Goal: Communication & Community: Participate in discussion

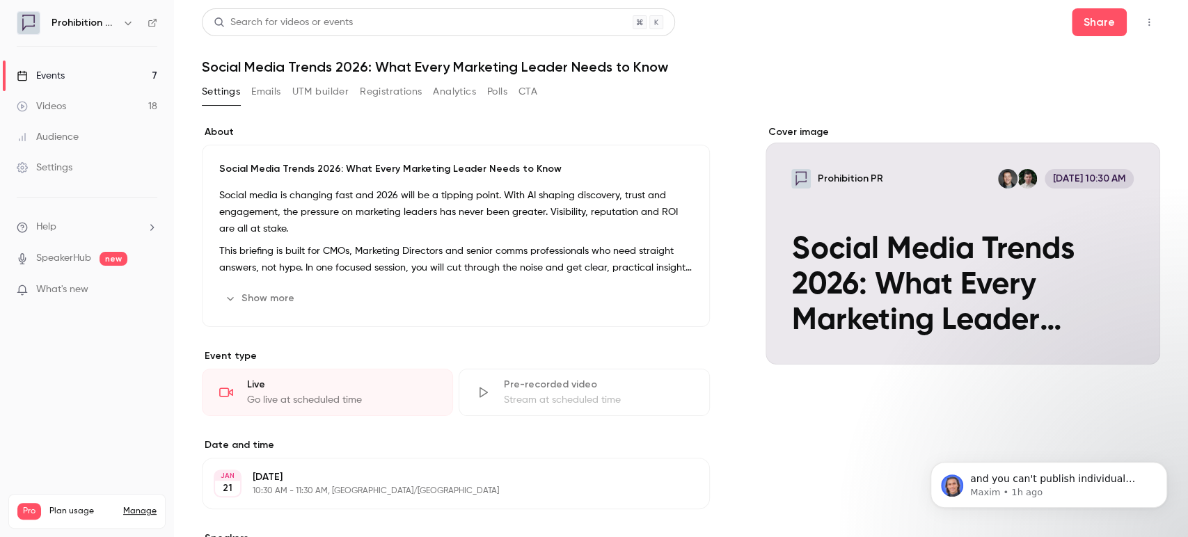
click at [45, 294] on span "What's new" at bounding box center [62, 290] width 52 height 15
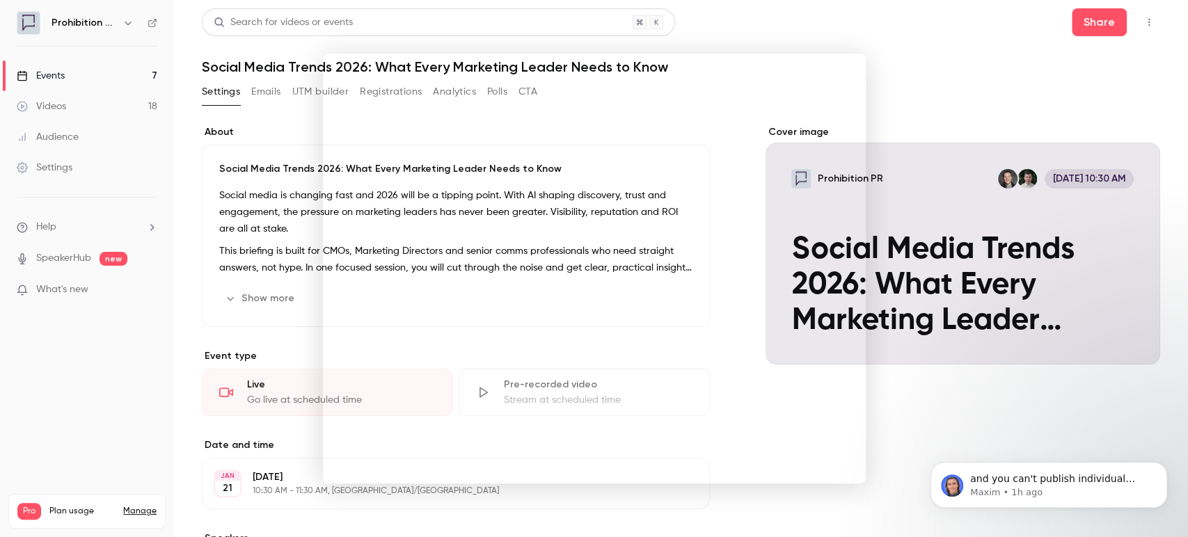
click at [919, 87] on div at bounding box center [594, 268] width 1188 height 537
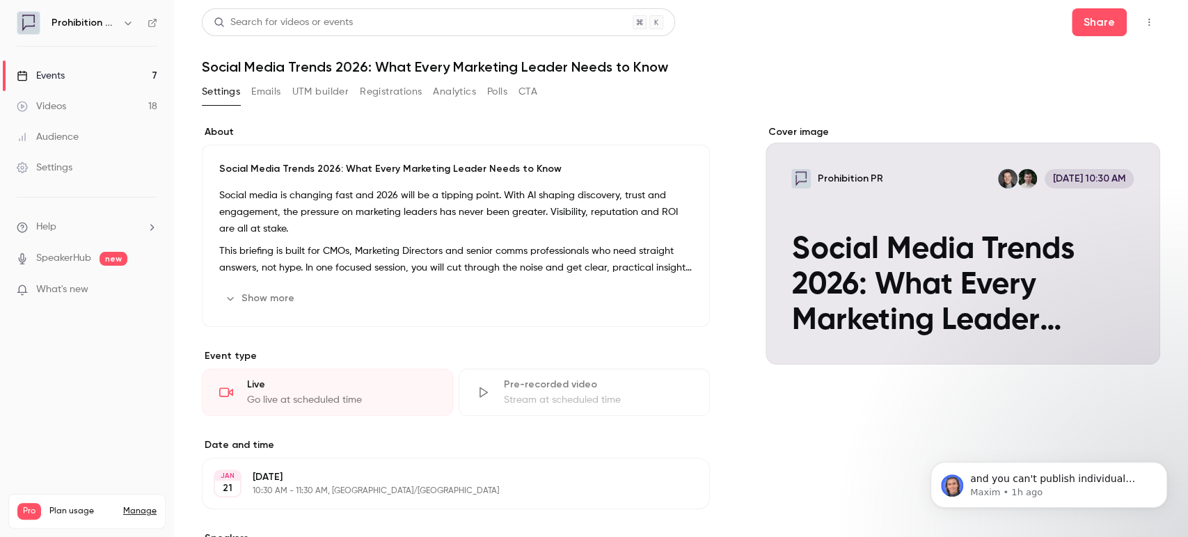
click at [66, 258] on link "SpeakerHub" at bounding box center [63, 258] width 55 height 15
click at [92, 71] on link "Events 7" at bounding box center [87, 76] width 174 height 31
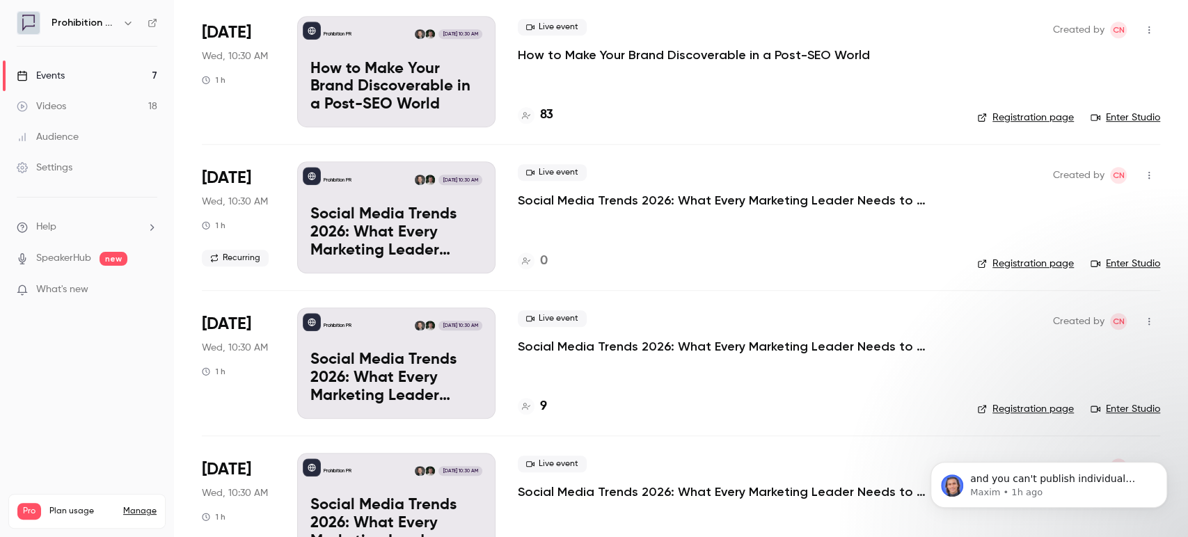
scroll to position [592, 0]
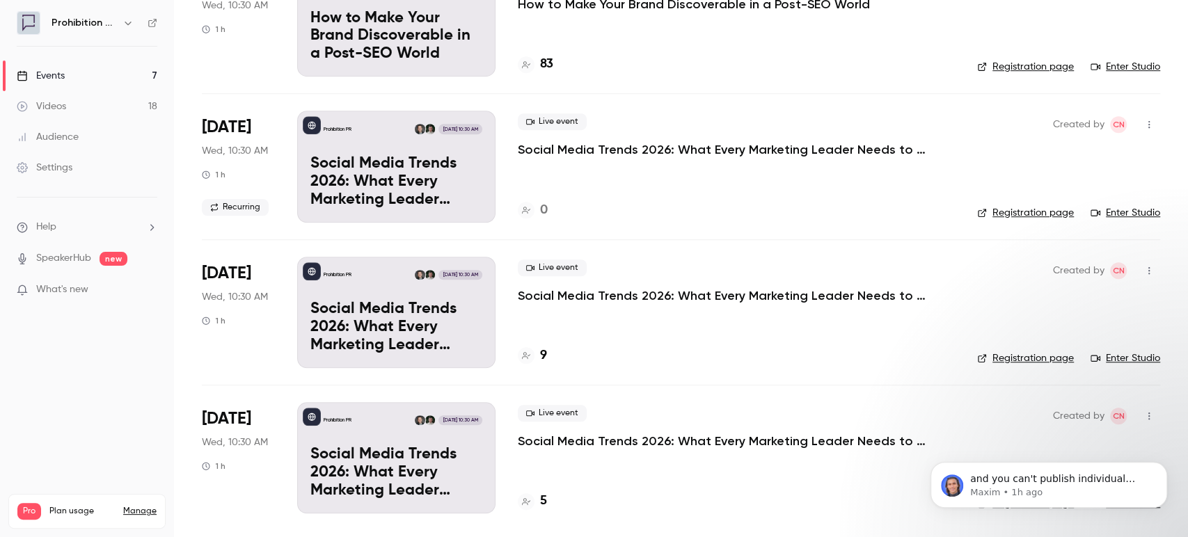
click at [218, 203] on icon at bounding box center [214, 207] width 8 height 8
click at [630, 150] on p "Social Media Trends 2026: What Every Marketing Leader Needs to Know" at bounding box center [727, 149] width 418 height 17
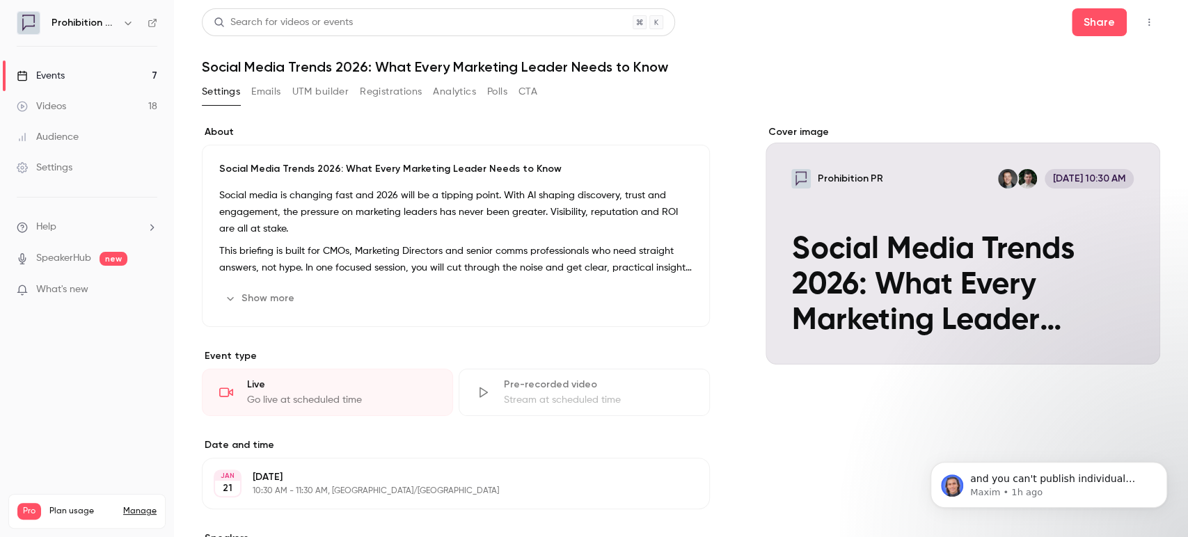
click at [1138, 21] on button "button" at bounding box center [1149, 22] width 22 height 22
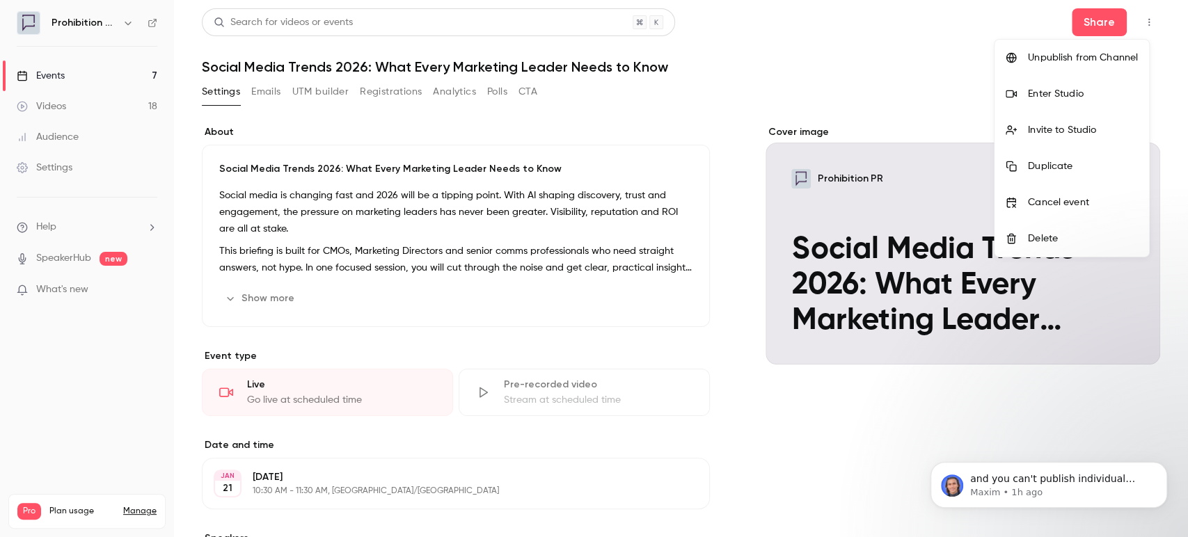
click at [628, 377] on div at bounding box center [594, 268] width 1188 height 537
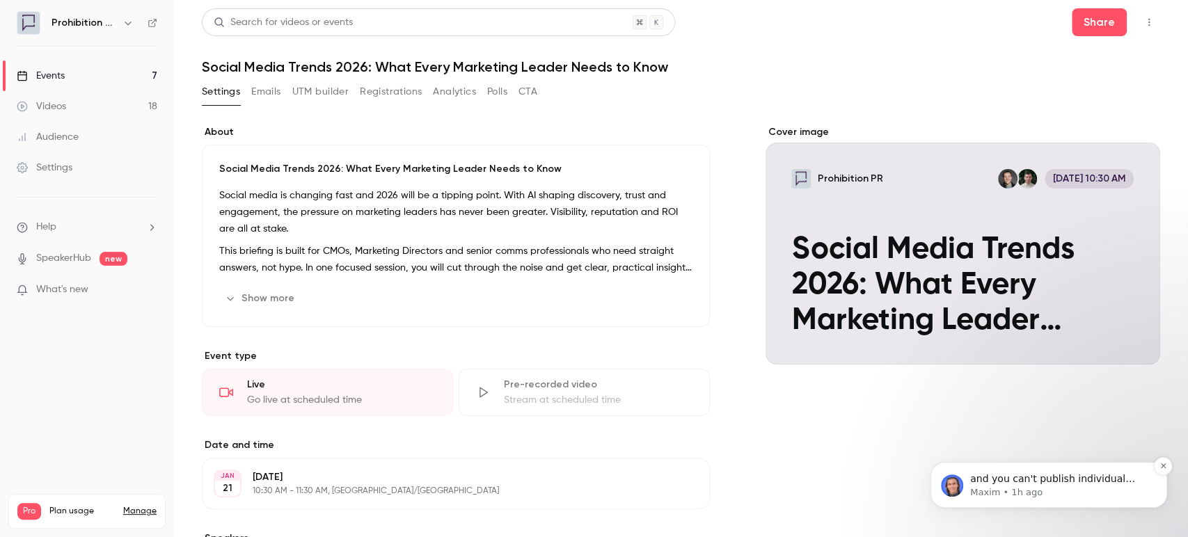
click at [1053, 488] on p "Maxim • 1h ago" at bounding box center [1060, 492] width 180 height 13
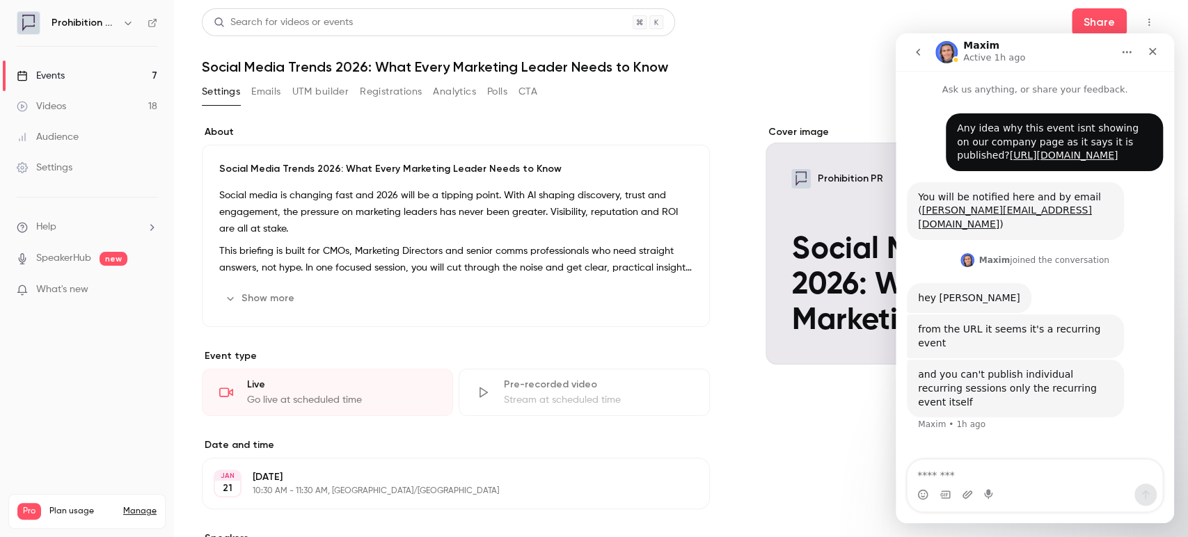
click at [979, 476] on textarea "Message…" at bounding box center [1035, 472] width 255 height 24
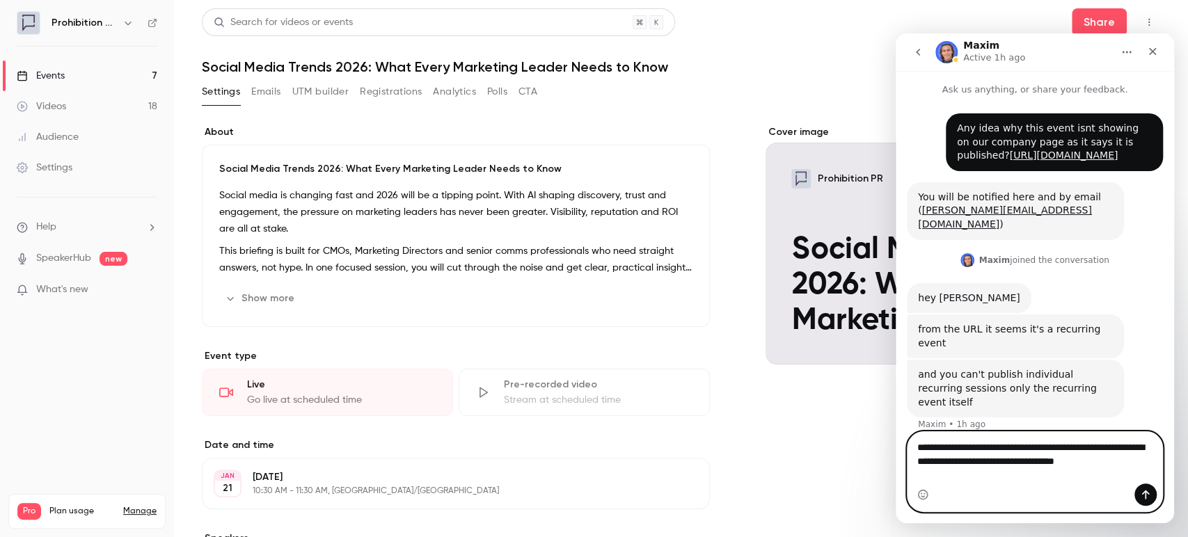
type textarea "**********"
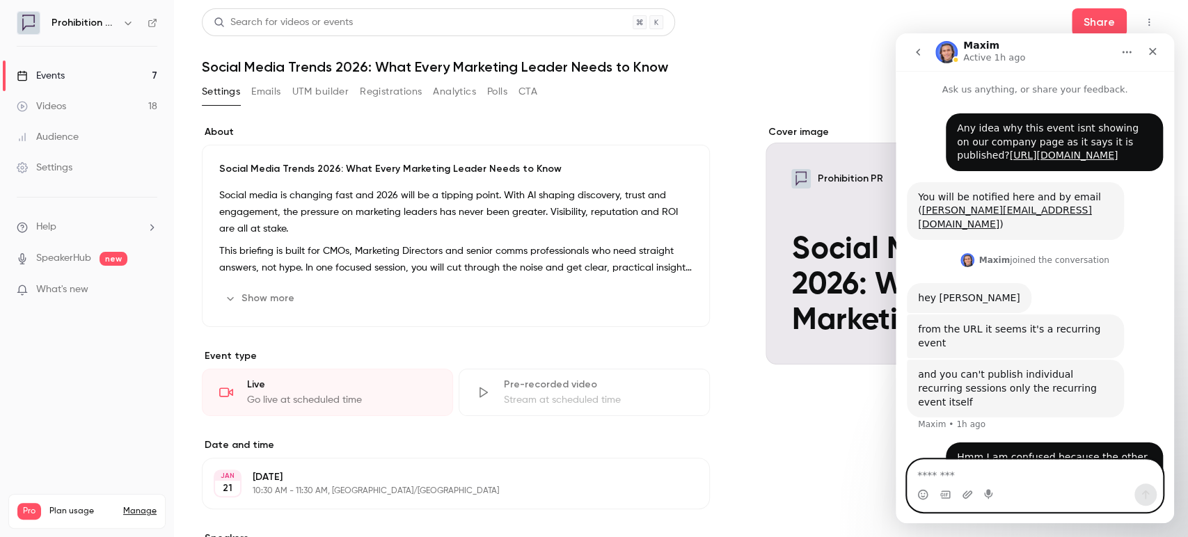
scroll to position [28, 0]
